Goal: Obtain resource: Obtain resource

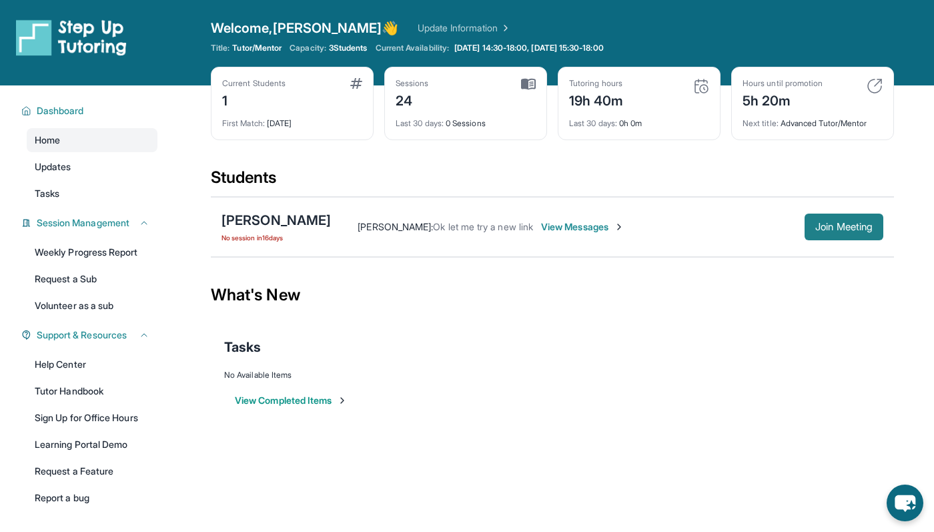
click at [837, 226] on span "Join Meeting" at bounding box center [844, 227] width 57 height 8
click at [298, 224] on div "[PERSON_NAME]" at bounding box center [276, 220] width 109 height 19
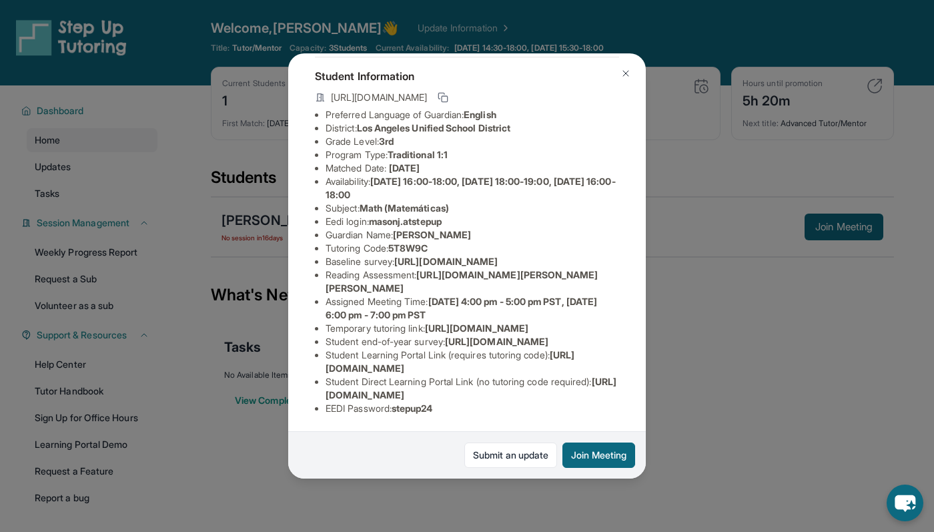
scroll to position [189, 0]
drag, startPoint x: 326, startPoint y: 394, endPoint x: 602, endPoint y: 392, distance: 275.6
click at [602, 392] on li "Student Direct Learning Portal Link (no tutoring code required) : [URL][DOMAIN_…" at bounding box center [473, 388] width 294 height 27
copy span "[URL][DOMAIN_NAME]"
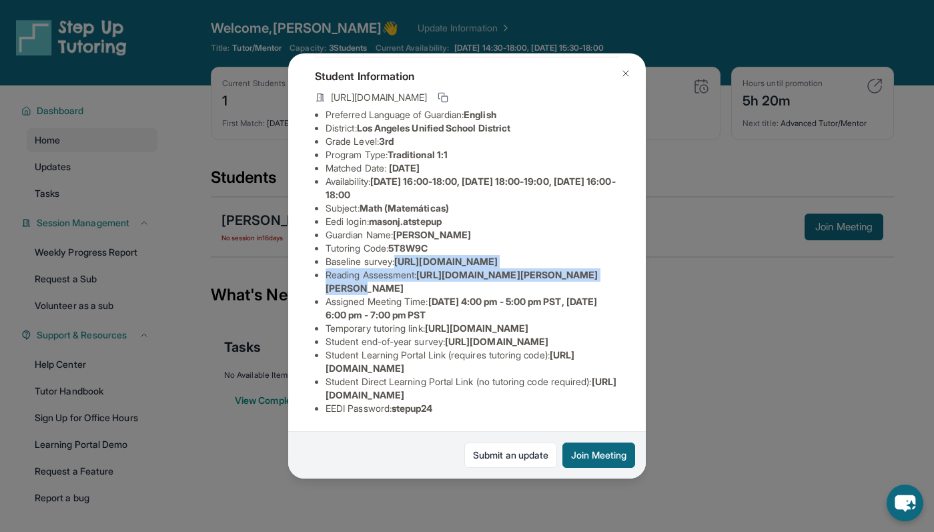
drag, startPoint x: 326, startPoint y: 211, endPoint x: 624, endPoint y: 249, distance: 300.1
click at [624, 249] on div "[PERSON_NAME] Guardian: [PERSON_NAME] Student Information [URL][DOMAIN_NAME] Pr…" at bounding box center [467, 266] width 358 height 426
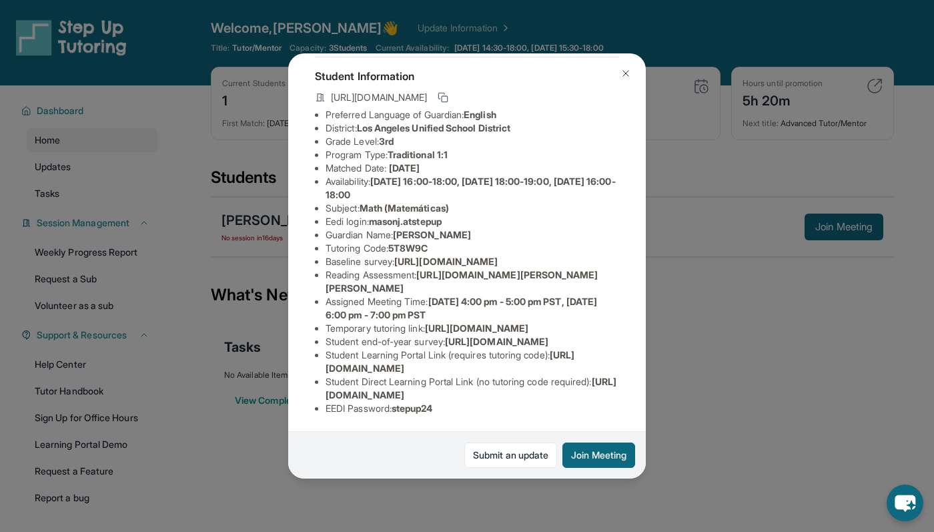
click at [625, 250] on div "[PERSON_NAME] Guardian: [PERSON_NAME] Student Information [URL][DOMAIN_NAME] Pr…" at bounding box center [467, 266] width 358 height 426
drag, startPoint x: 324, startPoint y: 209, endPoint x: 657, endPoint y: 234, distance: 333.9
click at [657, 234] on div "[PERSON_NAME] Guardian: [PERSON_NAME] Student Information [URL][DOMAIN_NAME] Pr…" at bounding box center [467, 266] width 934 height 532
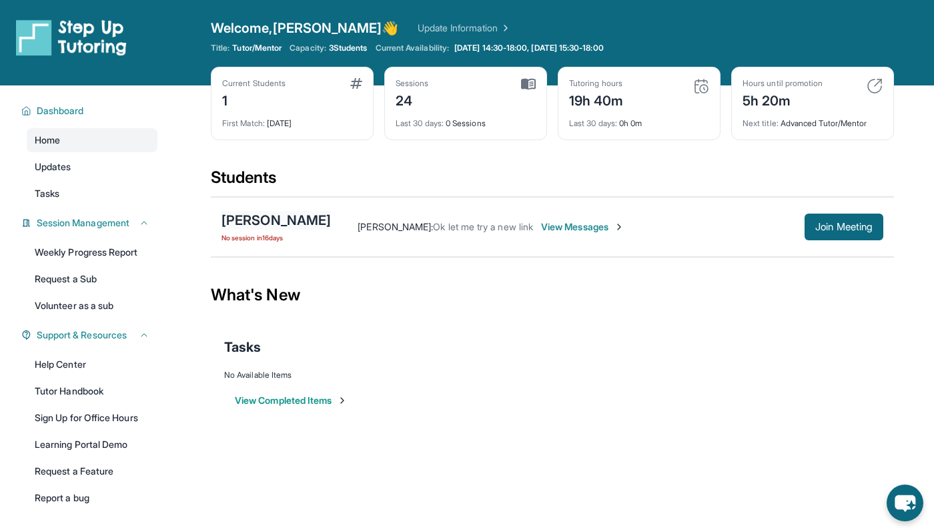
click at [270, 216] on div "[PERSON_NAME]" at bounding box center [276, 220] width 109 height 19
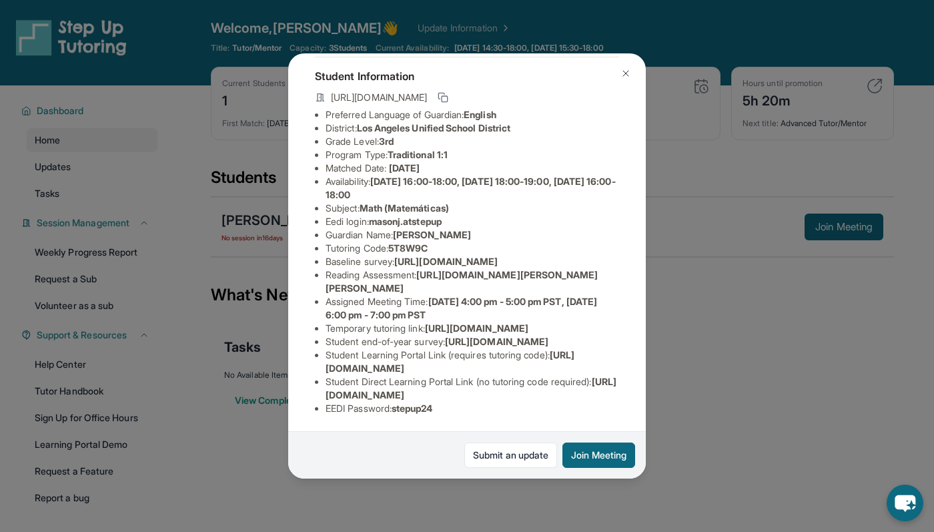
scroll to position [101, 0]
click at [394, 256] on span "[URL][DOMAIN_NAME]" at bounding box center [445, 261] width 103 height 11
copy li "Baseline survey : [URL][DOMAIN_NAME]"
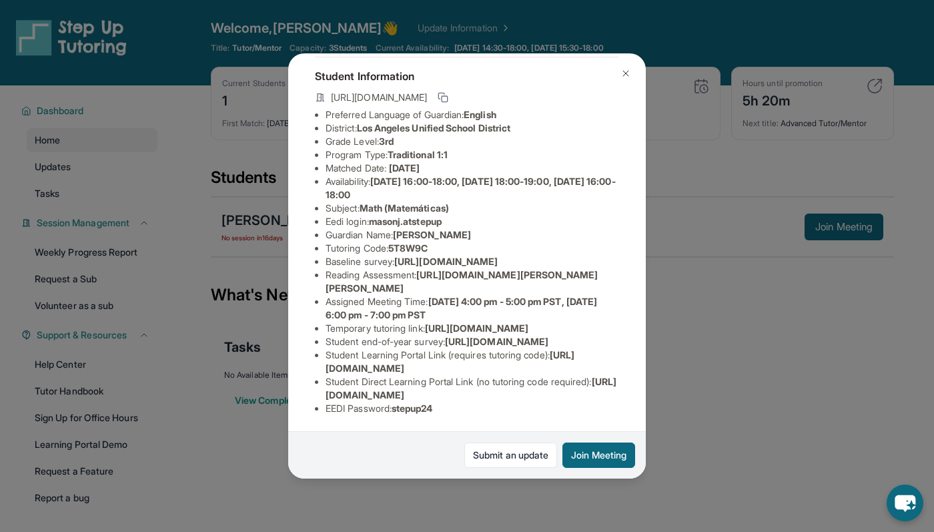
click at [228, 119] on div "[PERSON_NAME] Guardian: [PERSON_NAME] Student Information [URL][DOMAIN_NAME] Pr…" at bounding box center [467, 266] width 934 height 532
